Goal: Transaction & Acquisition: Purchase product/service

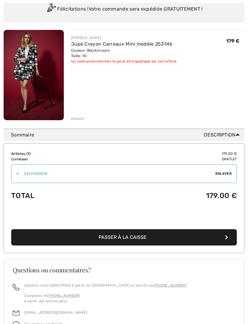
scroll to position [54, 0]
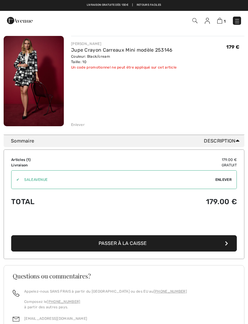
click at [226, 180] on span "Enlever" at bounding box center [223, 179] width 16 height 5
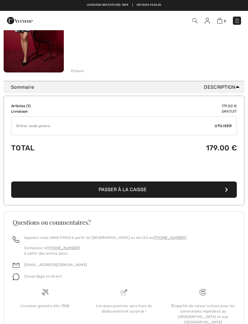
scroll to position [107, 0]
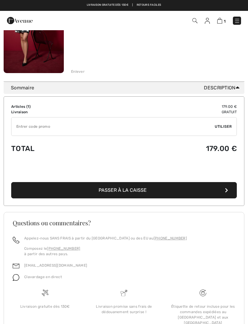
click at [145, 189] on span "Passer à la caisse" at bounding box center [123, 190] width 48 height 6
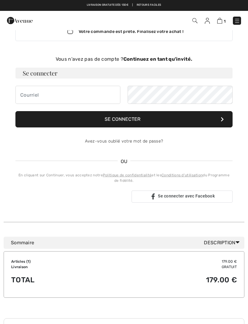
scroll to position [20, 0]
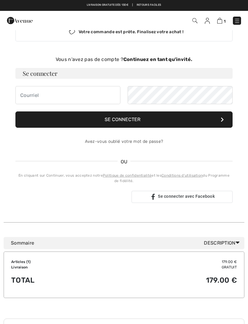
click at [238, 244] on icon at bounding box center [238, 243] width 4 height 6
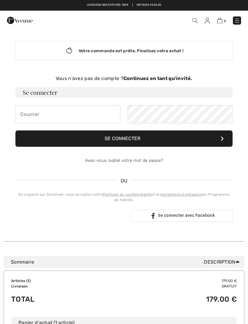
scroll to position [0, 0]
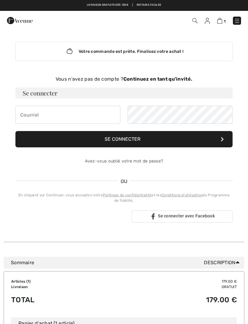
click at [173, 74] on div "Votre commande est prête. Finalisez votre achat ! Vous n'avez pas de compte ? C…" at bounding box center [124, 132] width 227 height 205
click at [179, 80] on strong "Continuez en tant qu'invité." at bounding box center [157, 79] width 69 height 6
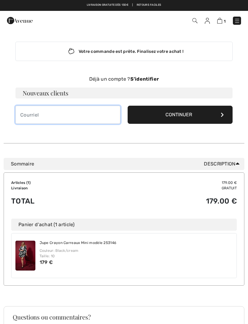
click at [78, 113] on input "email" at bounding box center [67, 115] width 105 height 18
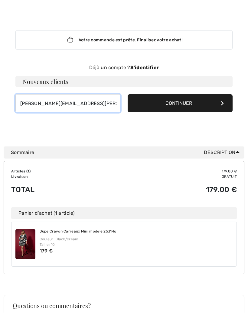
type input "nelly.noel@free.fr"
click at [193, 106] on button "Continuer" at bounding box center [180, 115] width 105 height 18
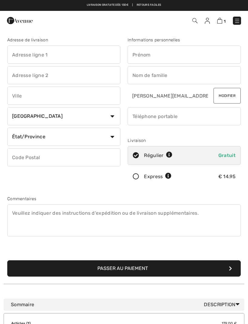
click at [178, 56] on input "text" at bounding box center [184, 55] width 113 height 18
type input "Nelly"
type input "NOEL"
click at [184, 114] on input "phone" at bounding box center [184, 116] width 113 height 18
type input "0621493146"
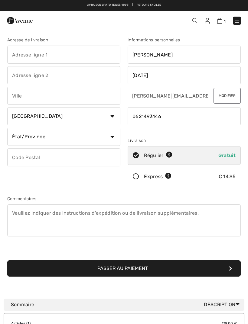
click at [112, 119] on select "Pays Canada États-Unis Afghanistan Afrique du Sud Aland Albanie Algérie Allemag…" at bounding box center [63, 116] width 113 height 18
select select "FR"
click at [56, 137] on input "text" at bounding box center [63, 137] width 113 height 18
click at [47, 157] on input "text" at bounding box center [63, 157] width 113 height 18
type input "54000"
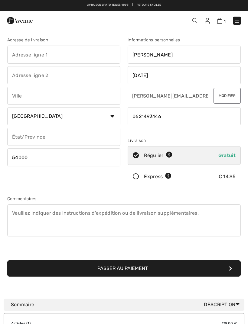
click at [54, 138] on input "text" at bounding box center [63, 137] width 113 height 18
type input "N"
click at [46, 155] on input "54000" at bounding box center [63, 157] width 113 height 18
click at [40, 134] on input "NANCY" at bounding box center [63, 137] width 113 height 18
type input "N"
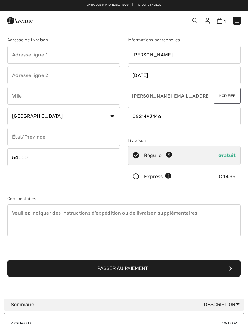
click at [51, 137] on input "text" at bounding box center [63, 137] width 113 height 18
click at [68, 138] on input "text" at bounding box center [63, 137] width 113 height 18
click at [62, 55] on input "text" at bounding box center [63, 55] width 113 height 18
type input "2 Allee Roger Marx"
type input "Villa Beaupré"
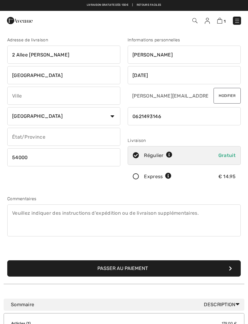
type input "NANCY"
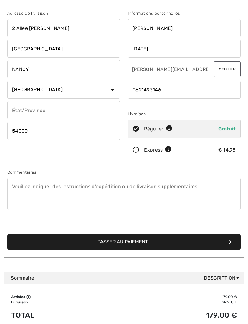
scroll to position [28, 0]
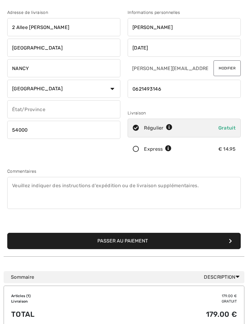
click at [184, 237] on button "Passer au paiement" at bounding box center [123, 241] width 233 height 16
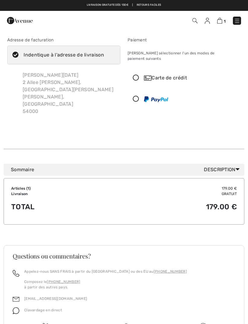
click at [138, 75] on icon at bounding box center [136, 78] width 16 height 6
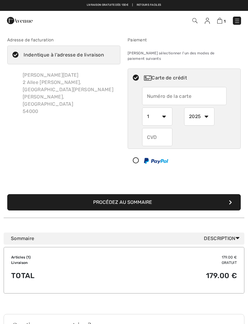
click at [168, 89] on input "text" at bounding box center [184, 96] width 84 height 18
type input "4633420818674100"
click at [168, 110] on select "1 2 3 4 5 6 7 8 9 10 11 12" at bounding box center [157, 117] width 30 height 18
select select "10"
click at [159, 134] on input "text" at bounding box center [157, 137] width 30 height 18
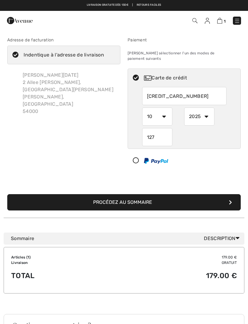
type input "127"
click at [233, 194] on button "Procédez au sommaire" at bounding box center [123, 202] width 233 height 16
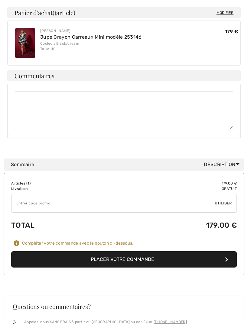
scroll to position [370, 0]
click at [140, 254] on button "Placer votre commande" at bounding box center [124, 260] width 226 height 16
